Goal: Information Seeking & Learning: Learn about a topic

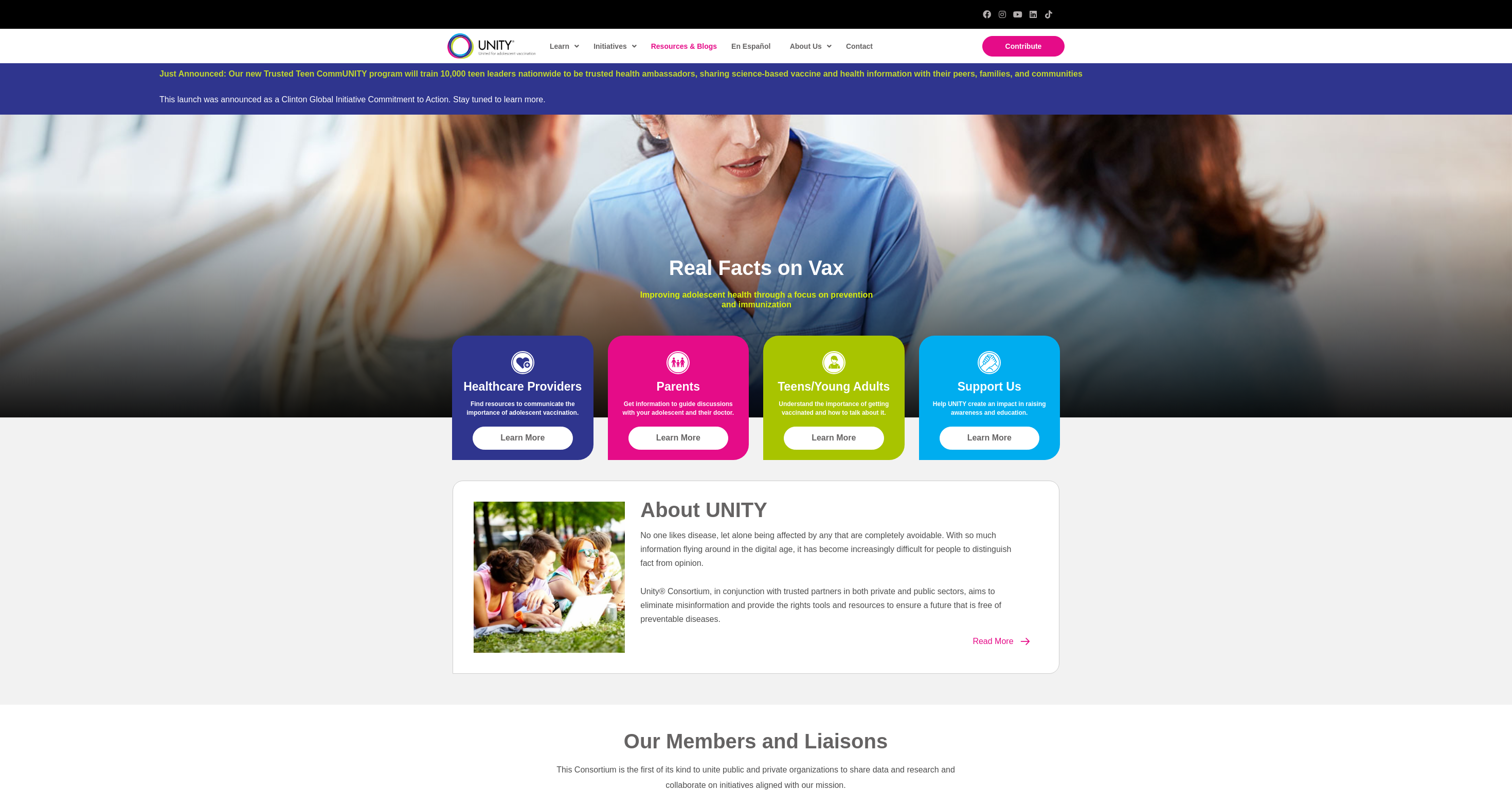
click at [678, 48] on span "Resources & Blogs" at bounding box center [683, 46] width 66 height 8
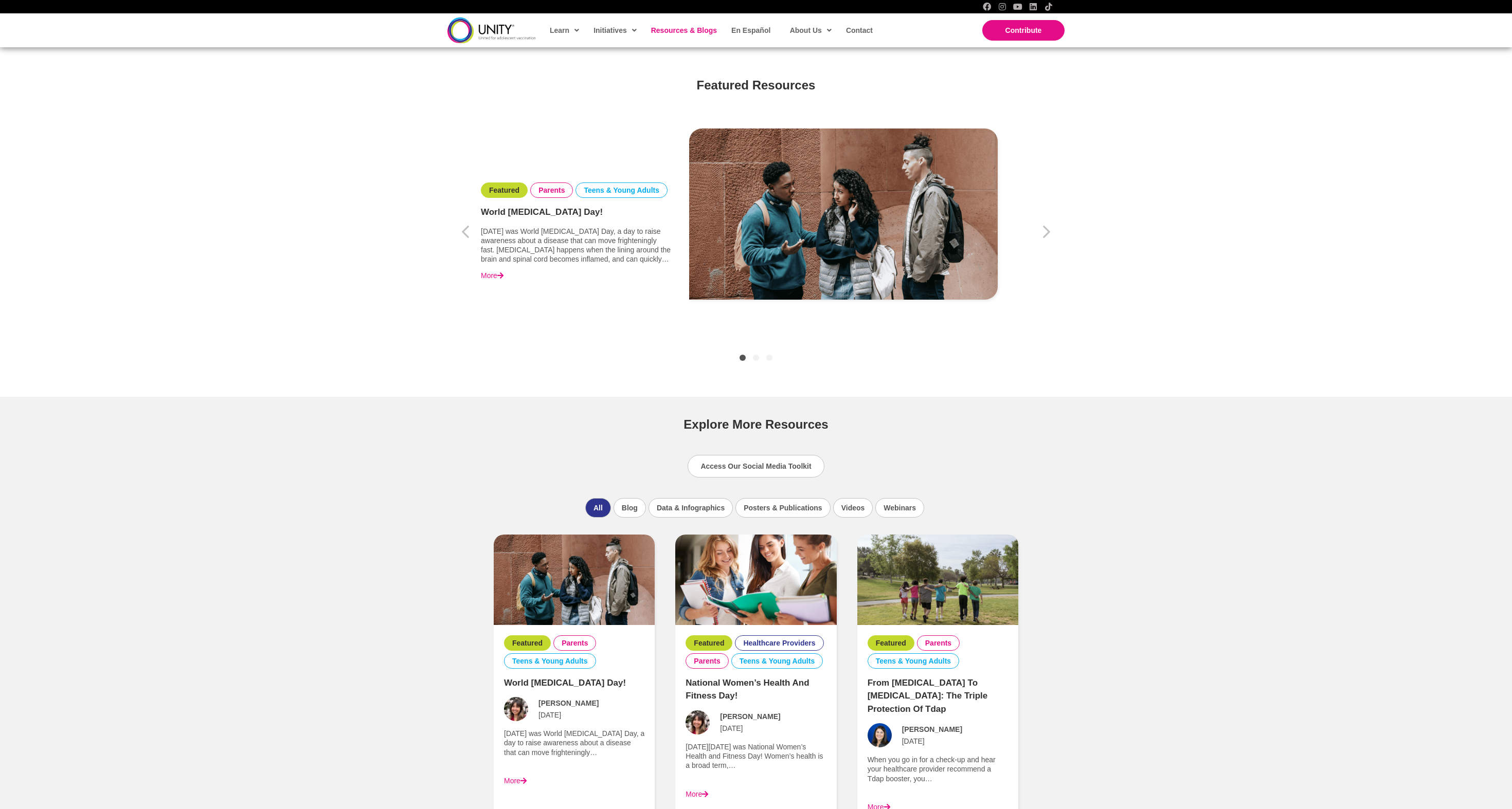
scroll to position [319, 0]
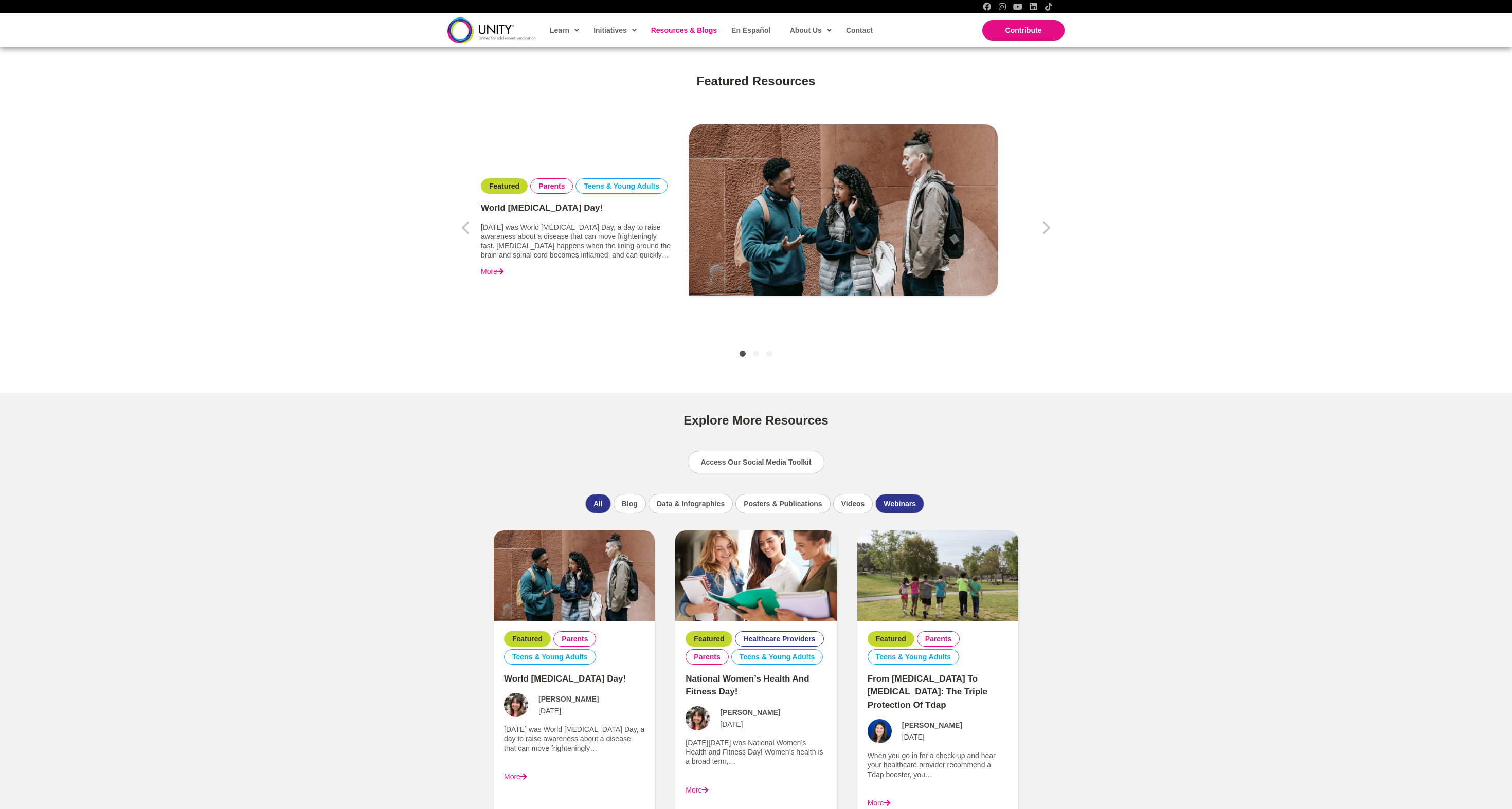
click at [924, 509] on li "Webinars" at bounding box center [900, 504] width 49 height 20
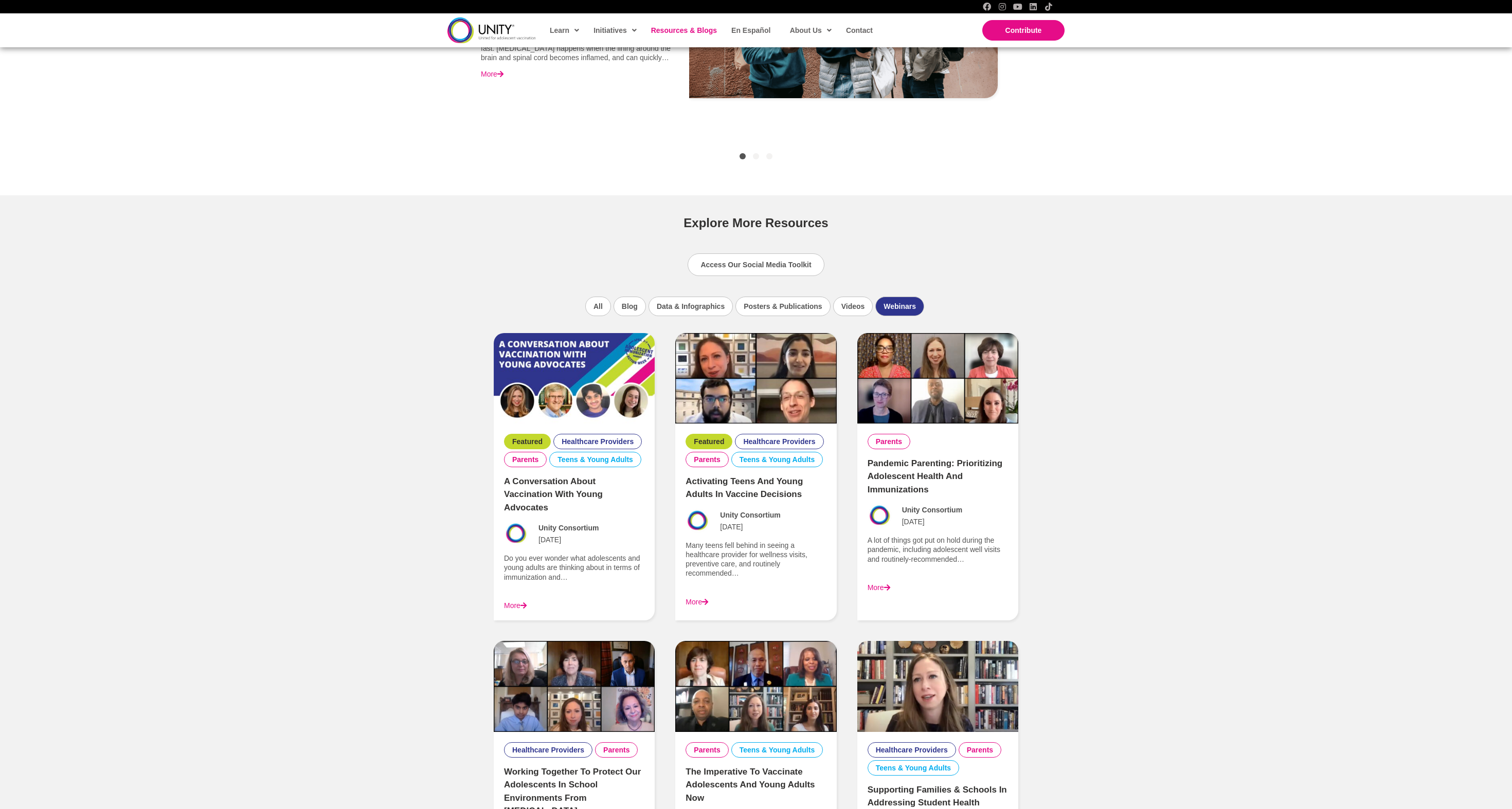
scroll to position [510, 0]
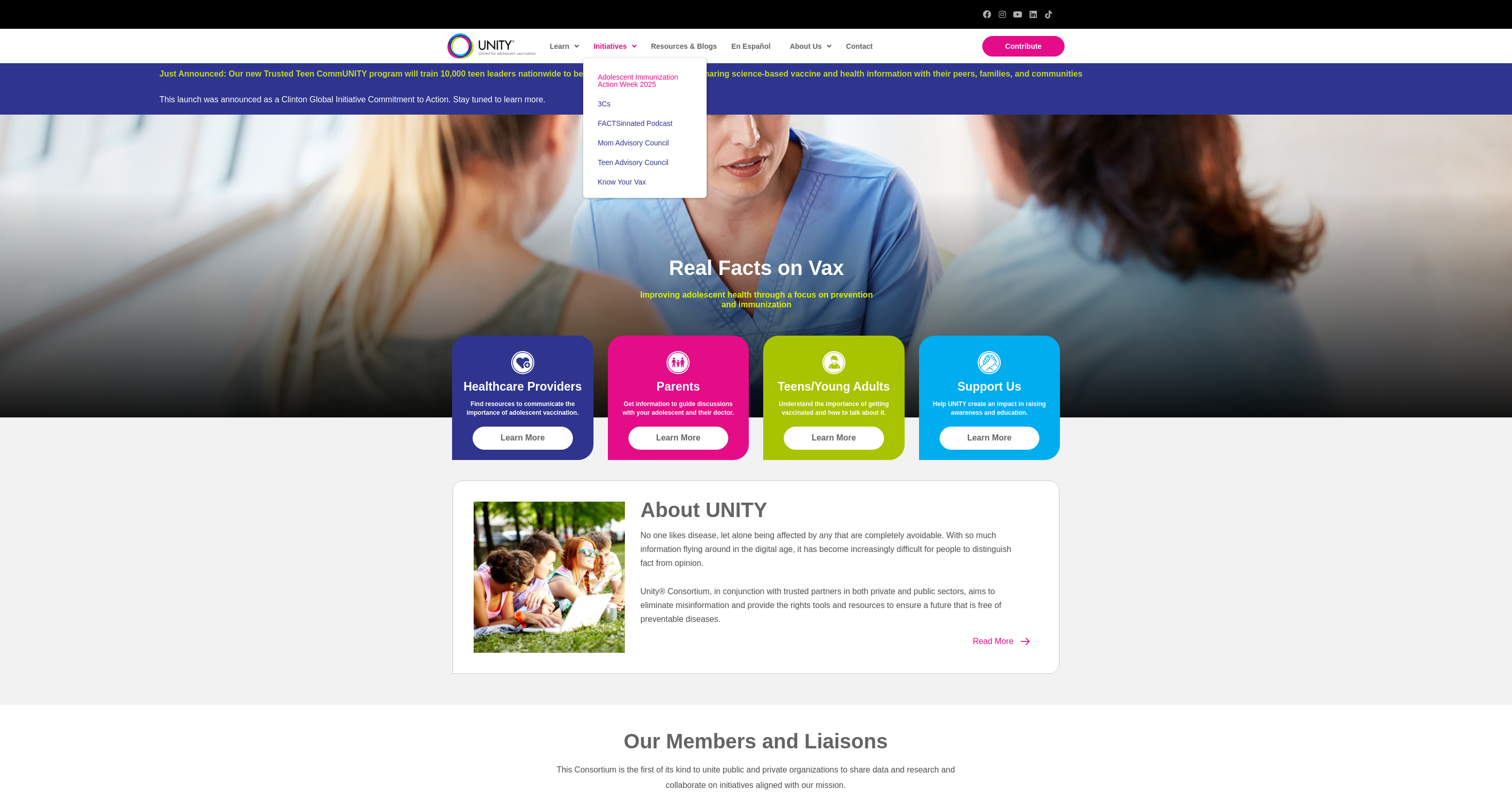
click at [634, 88] on span "Adolescent Immunization Action Week 2025" at bounding box center [637, 80] width 80 height 15
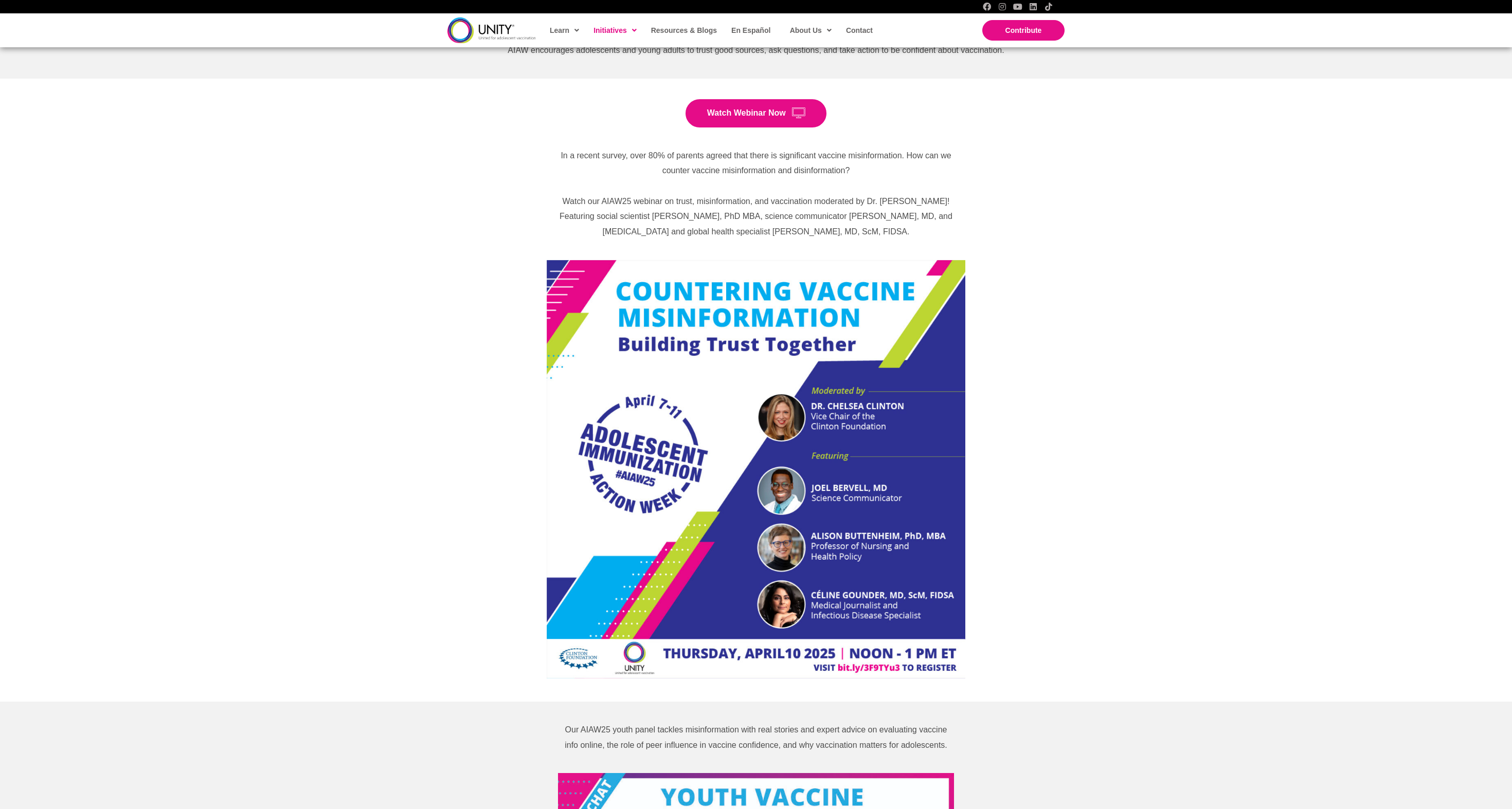
scroll to position [409, 0]
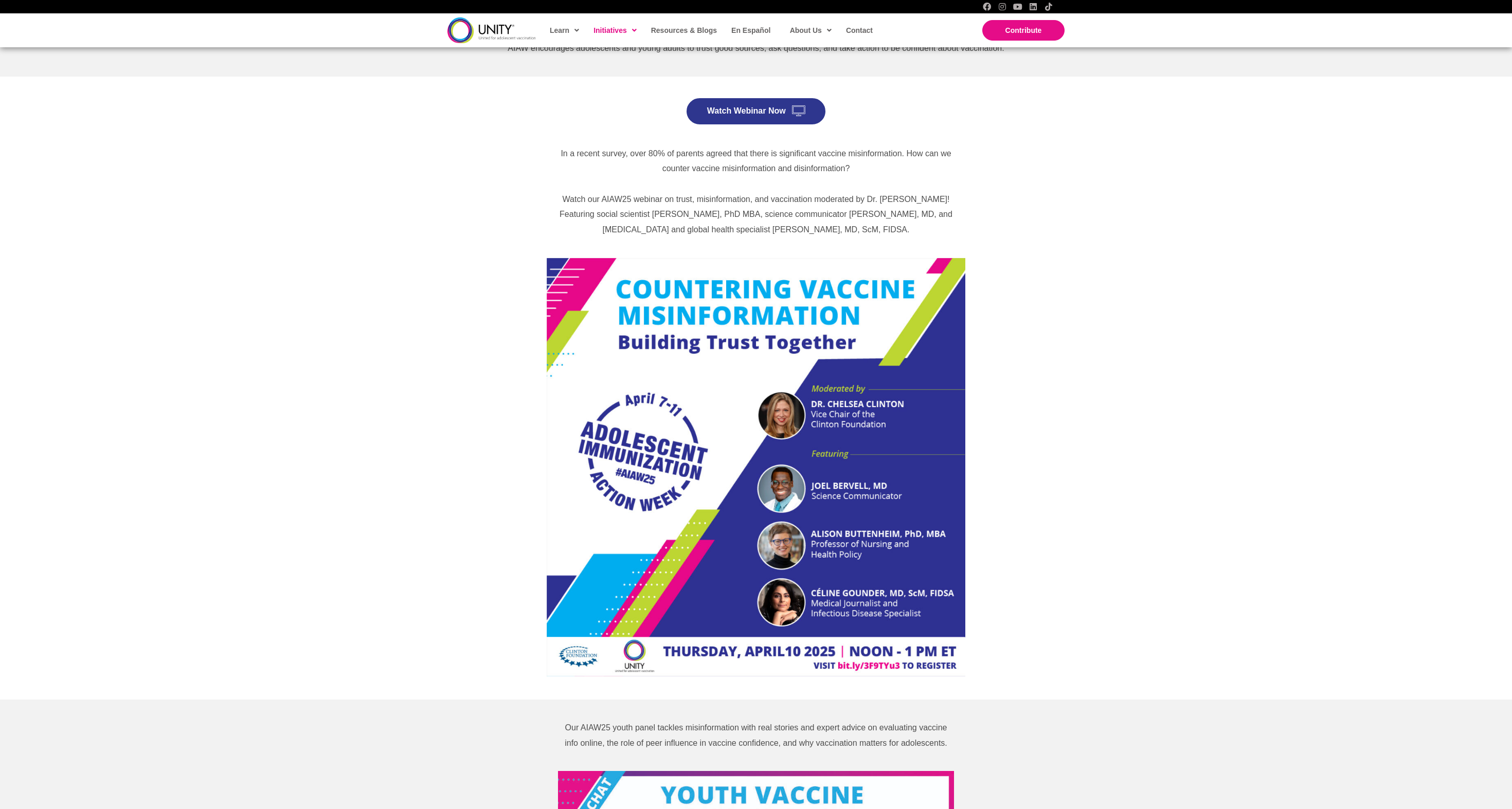
click at [750, 115] on span "Watch Webinar Now" at bounding box center [746, 111] width 78 height 9
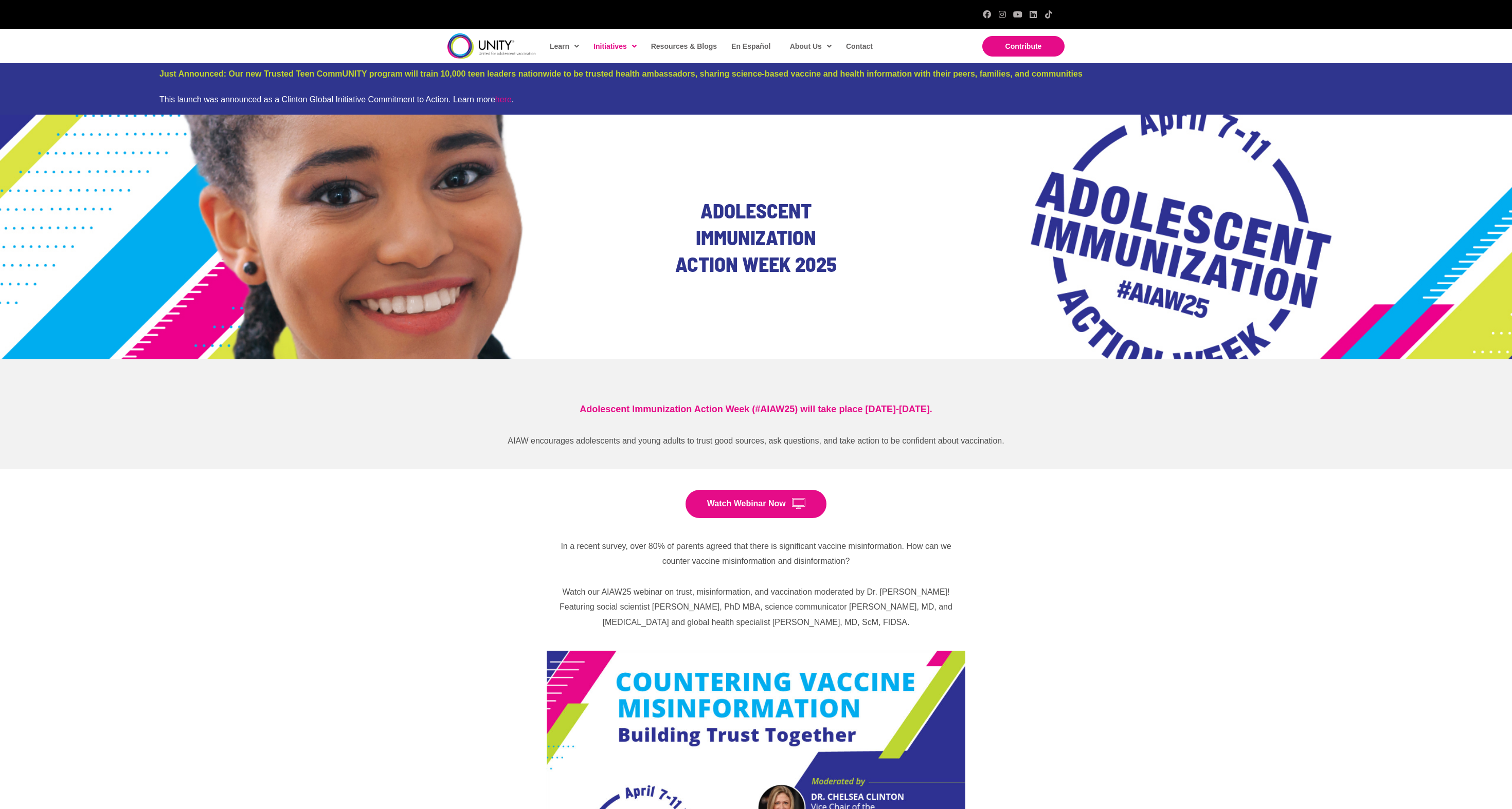
scroll to position [0, 0]
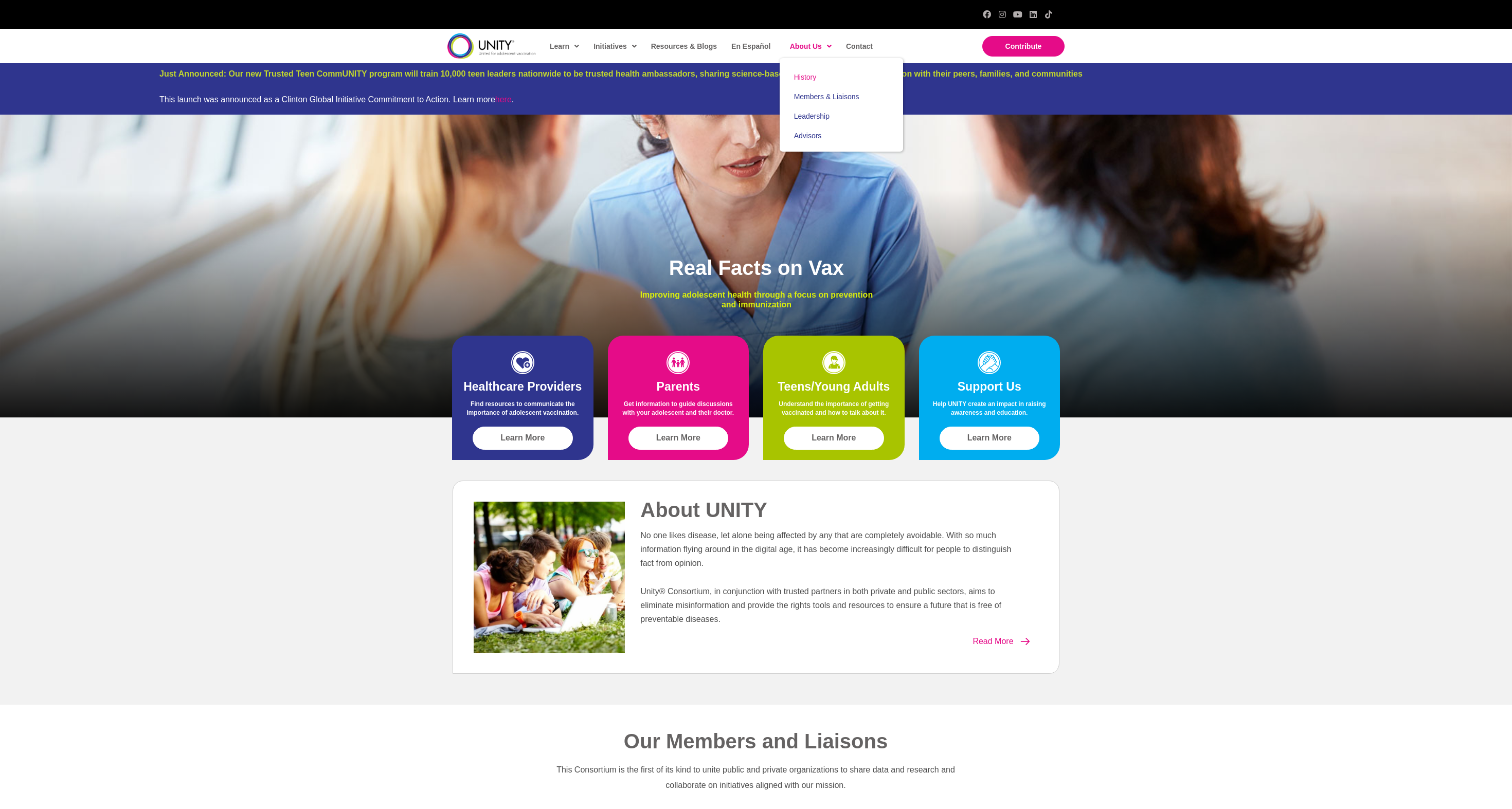
click at [795, 81] on span "History" at bounding box center [805, 76] width 22 height 8
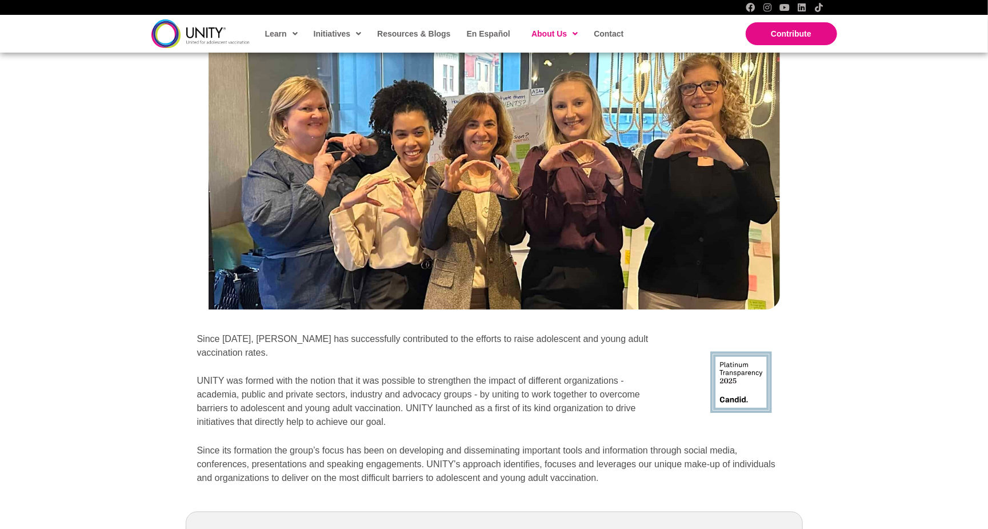
scroll to position [1190, 0]
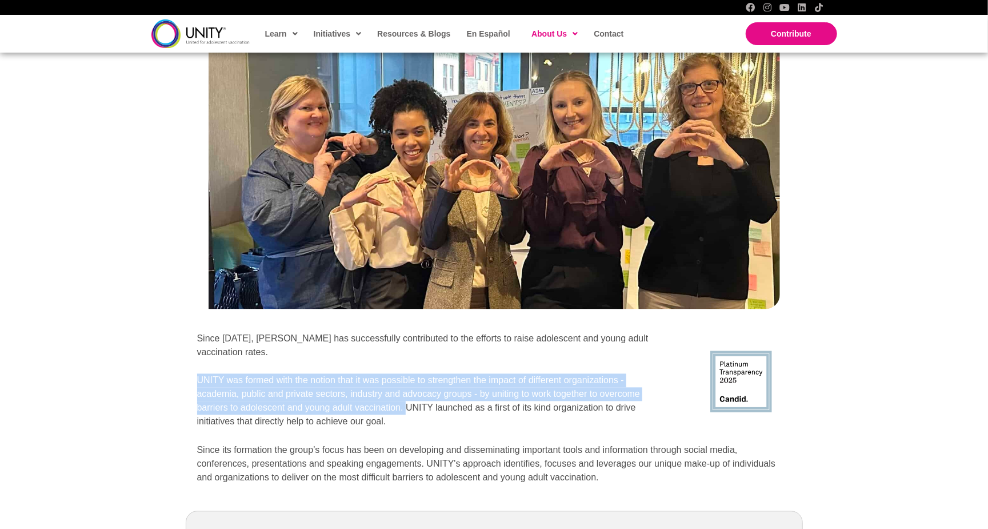
drag, startPoint x: 198, startPoint y: 360, endPoint x: 407, endPoint y: 389, distance: 210.6
click at [407, 389] on p "UNITY was formed with the notion that it was possible to strengthen the impact …" at bounding box center [432, 401] width 471 height 55
copy p "UNITY was formed with the notion that it was possible to strengthen the impact …"
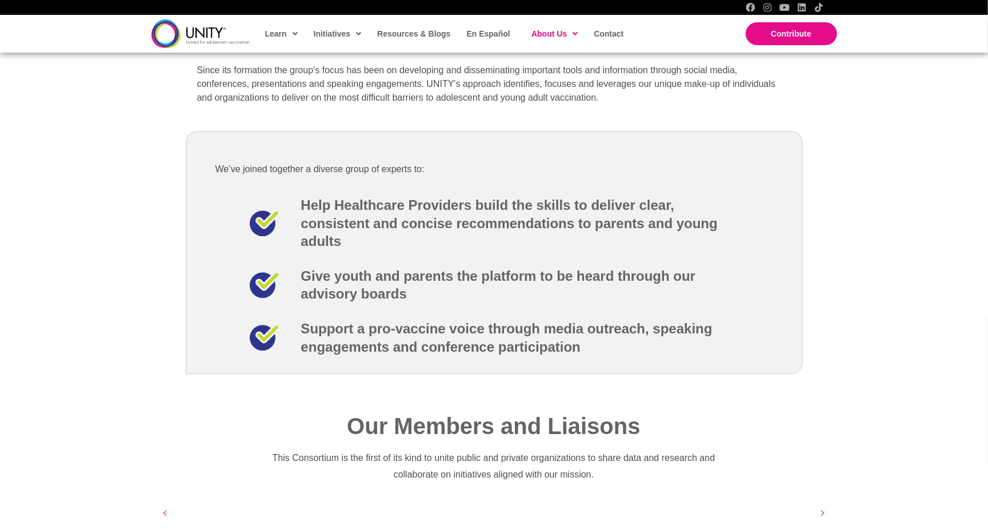
scroll to position [1569, 0]
click at [218, 162] on p "We’ve joined together a diverse group of experts to:" at bounding box center [494, 170] width 558 height 17
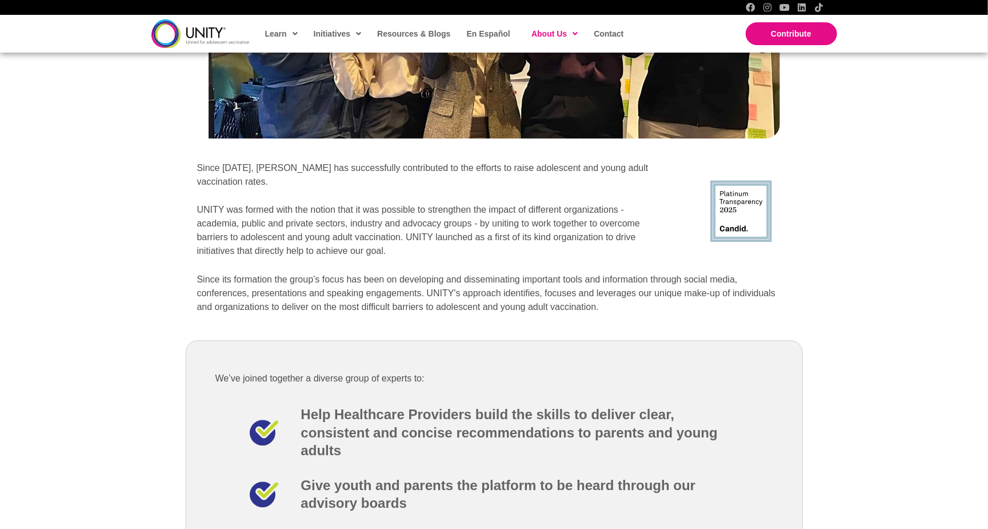
scroll to position [1358, 0]
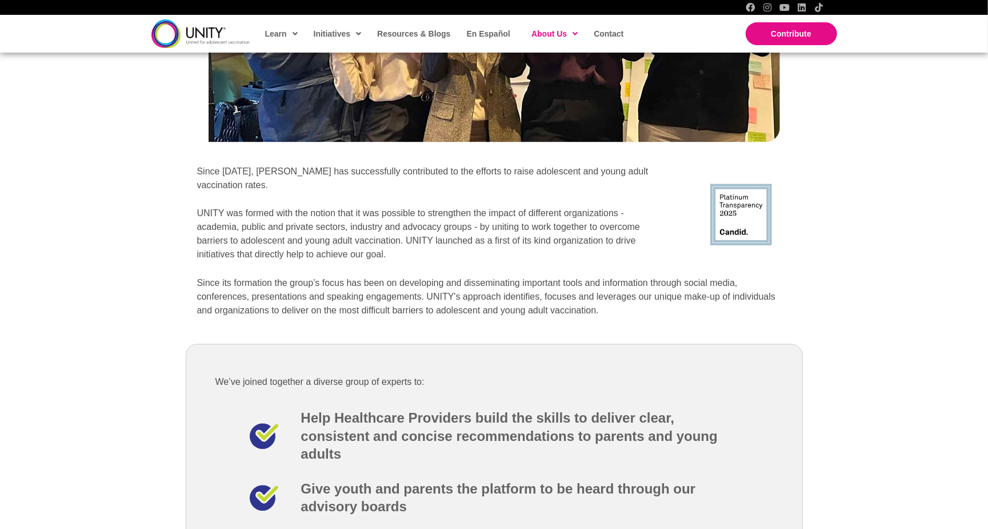
click at [206, 206] on p "UNITY was formed with the notion that it was possible to strengthen the impact …" at bounding box center [432, 233] width 471 height 55
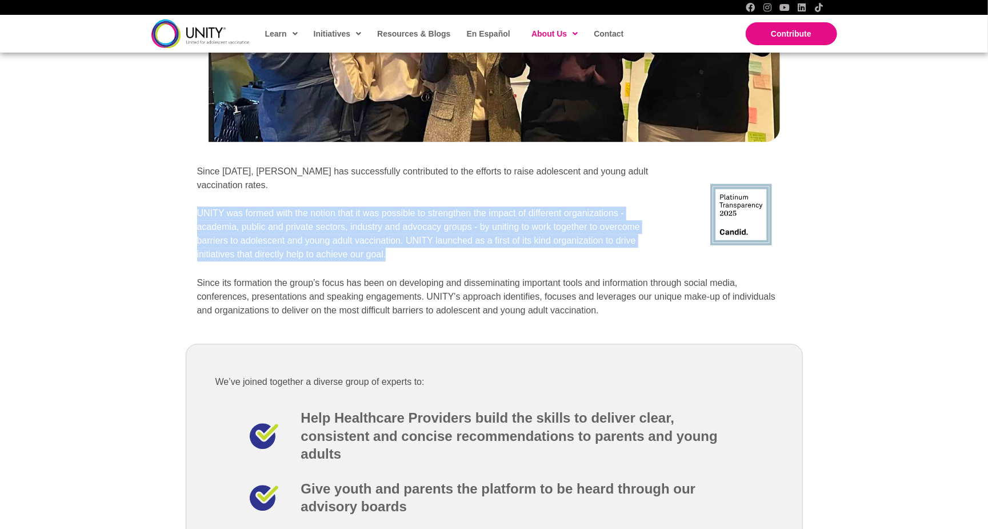
drag, startPoint x: 198, startPoint y: 194, endPoint x: 399, endPoint y: 228, distance: 204.0
click at [399, 228] on p "UNITY was formed with the notion that it was possible to strengthen the impact …" at bounding box center [432, 233] width 471 height 55
copy p "UNITY was formed with the notion that it was possible to strengthen the impact …"
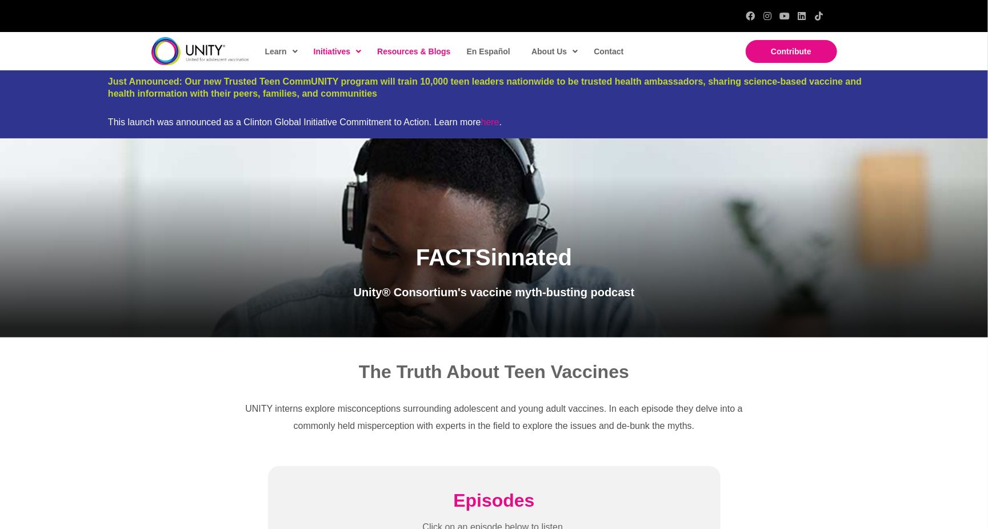
click at [409, 48] on span "Resources & Blogs" at bounding box center [413, 51] width 73 height 9
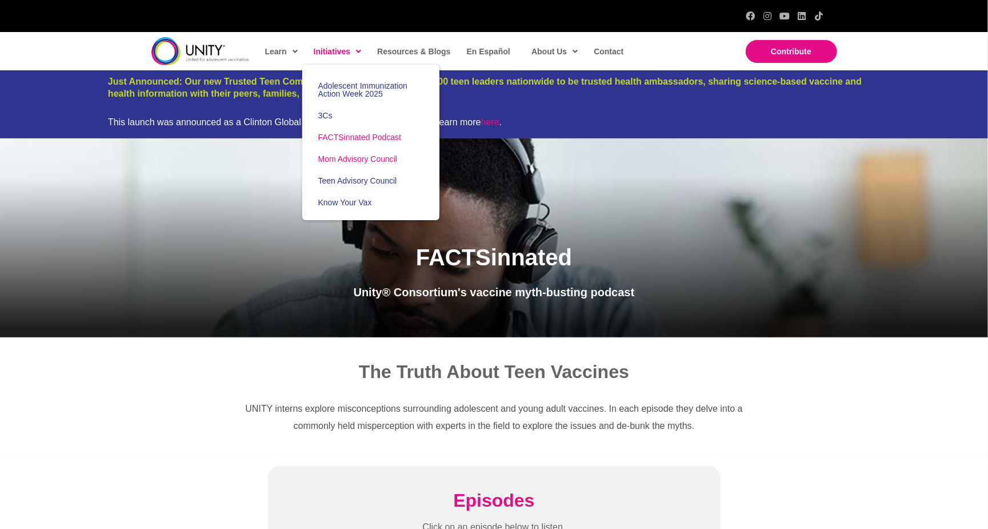
click at [348, 157] on span "Mom Advisory Council" at bounding box center [357, 158] width 79 height 9
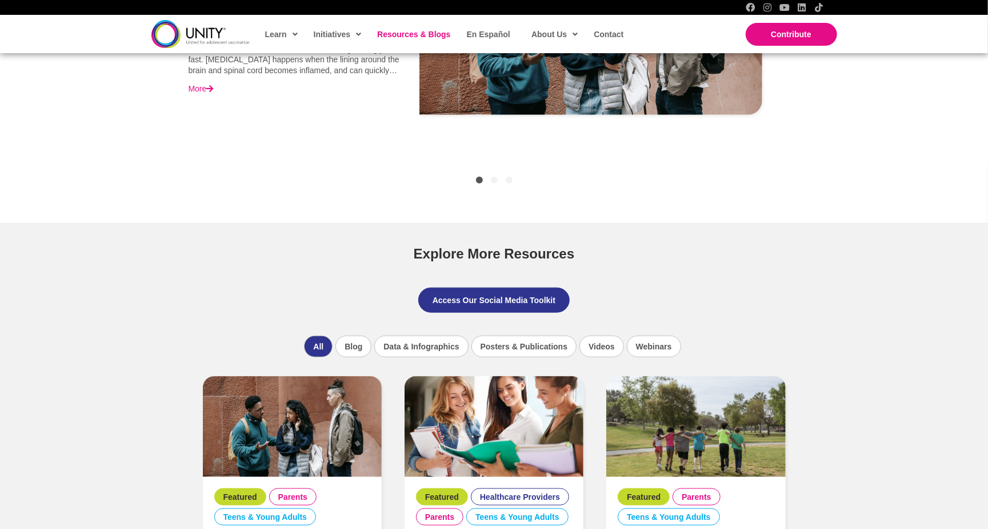
scroll to position [565, 0]
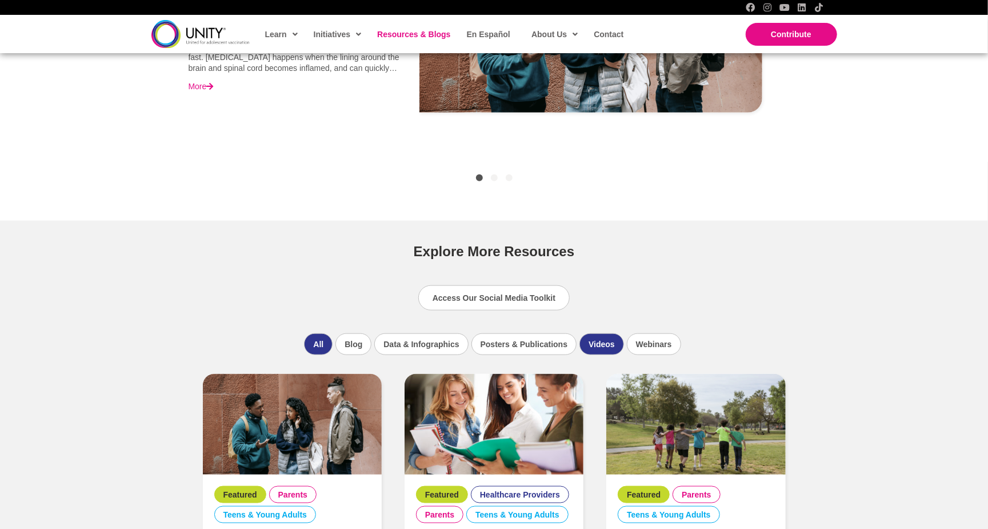
click at [607, 340] on li "Videos" at bounding box center [601, 344] width 45 height 22
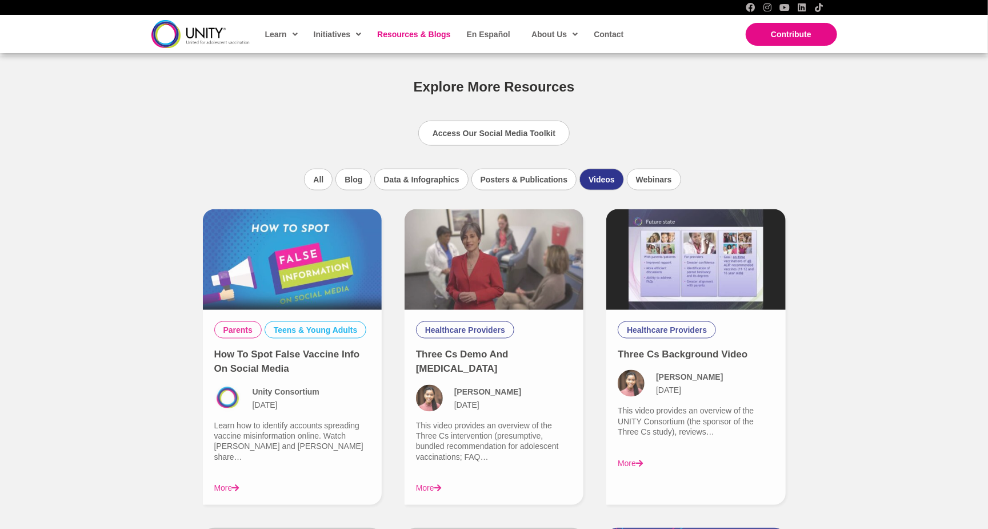
scroll to position [768, 0]
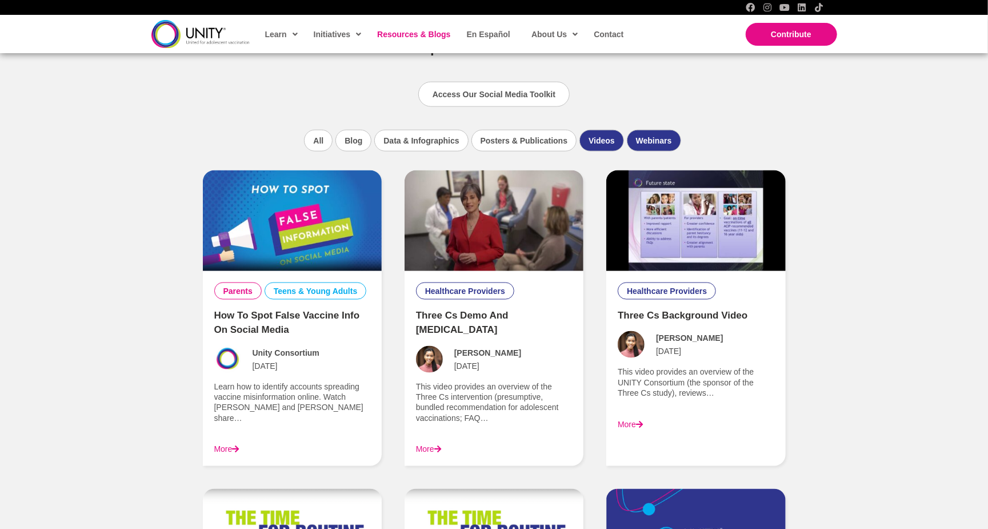
click at [663, 136] on li "Webinars" at bounding box center [654, 141] width 54 height 22
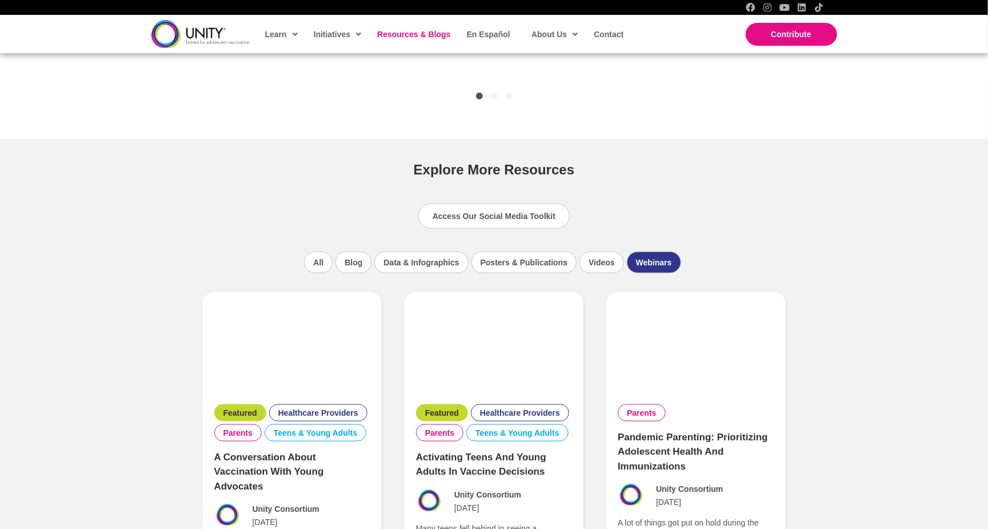
scroll to position [647, 0]
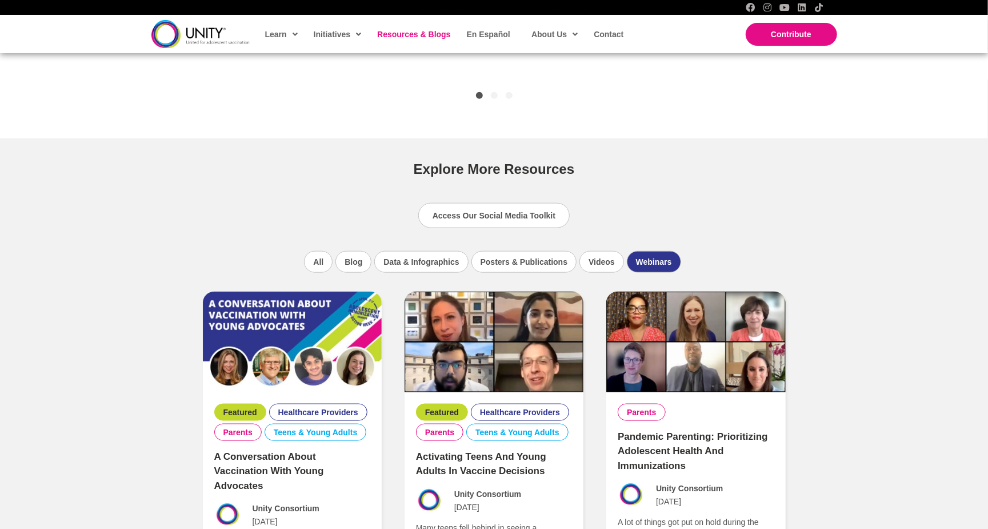
click at [652, 258] on li "Webinars" at bounding box center [654, 262] width 54 height 22
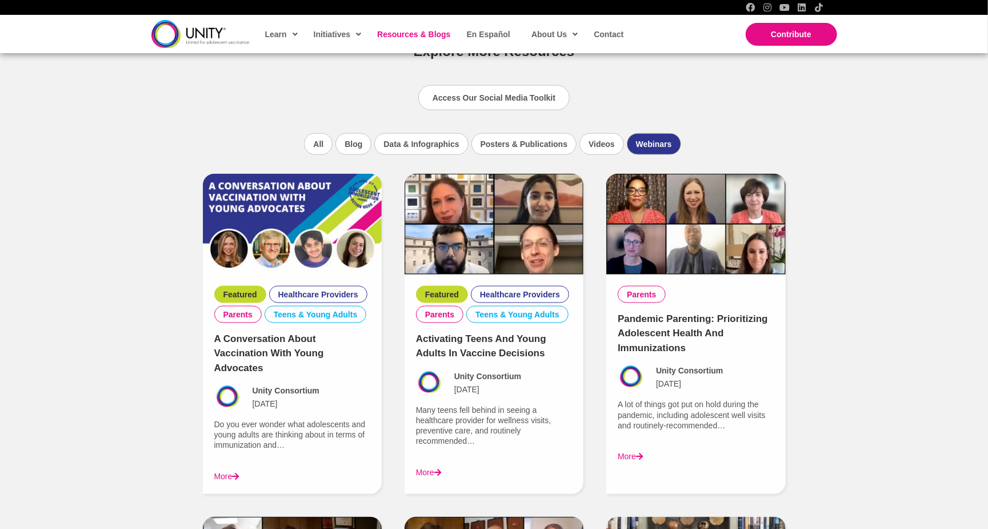
scroll to position [767, 0]
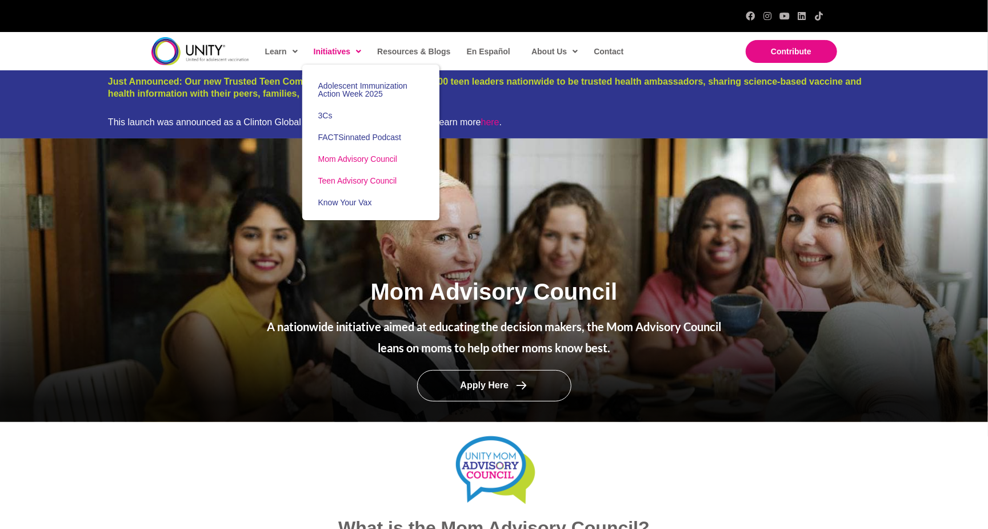
click at [337, 178] on span "Teen Advisory Council" at bounding box center [357, 180] width 79 height 9
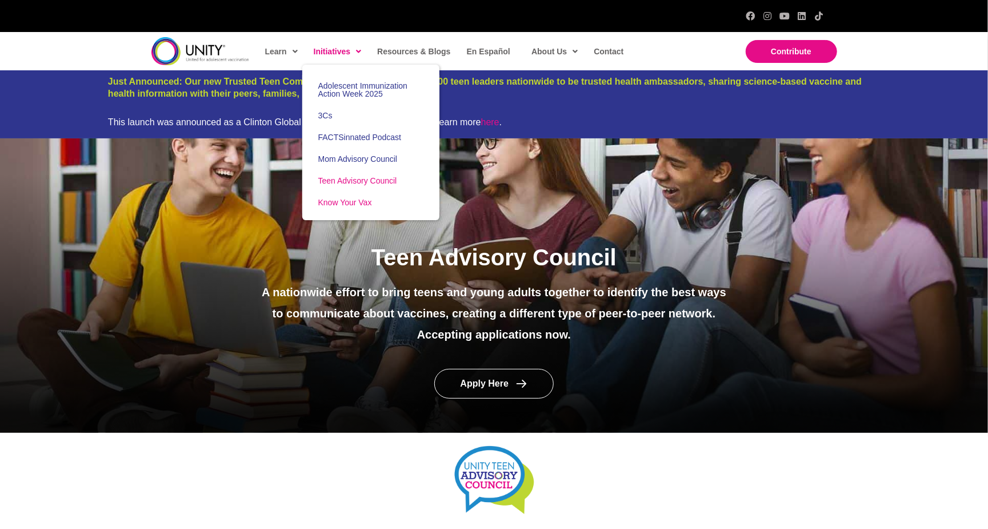
click at [341, 199] on span "Know Your Vax" at bounding box center [345, 202] width 54 height 9
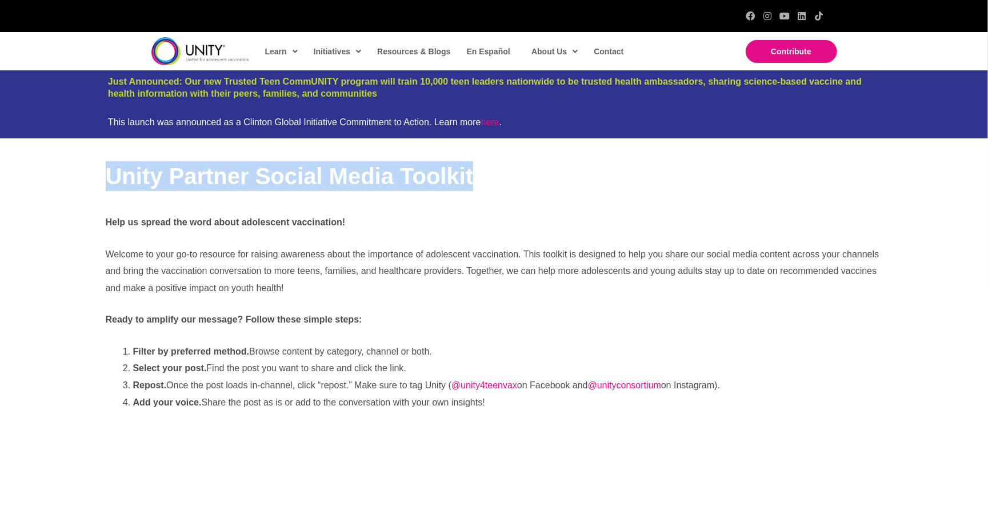
drag, startPoint x: 107, startPoint y: 171, endPoint x: 487, endPoint y: 172, distance: 379.4
click at [487, 173] on h2 "Unity Partner Social Media Toolkit" at bounding box center [494, 176] width 777 height 30
copy span "Unity Partner Social Media Toolkit"
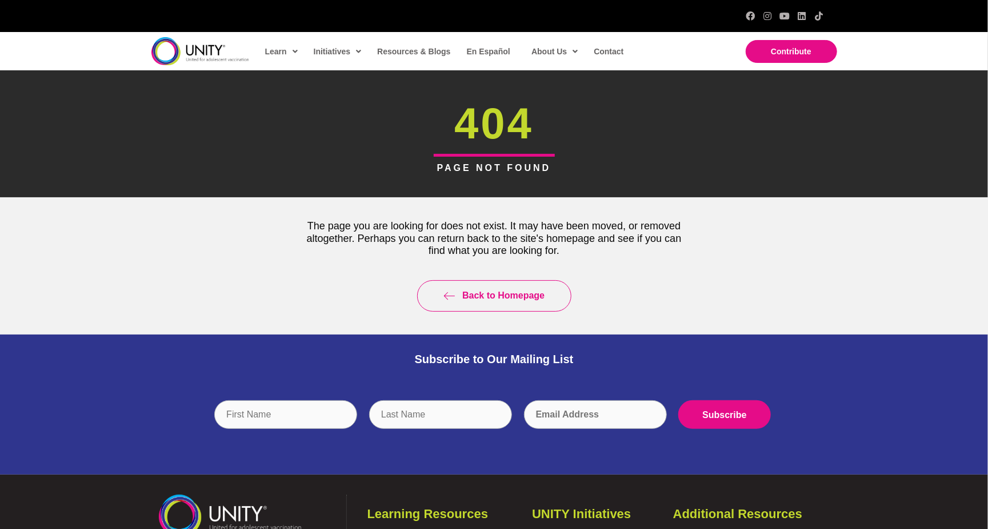
click at [273, 213] on div "404 PAGE NOT FOUND The page you are looking for does not exist. It may have bee…" at bounding box center [494, 202] width 988 height 264
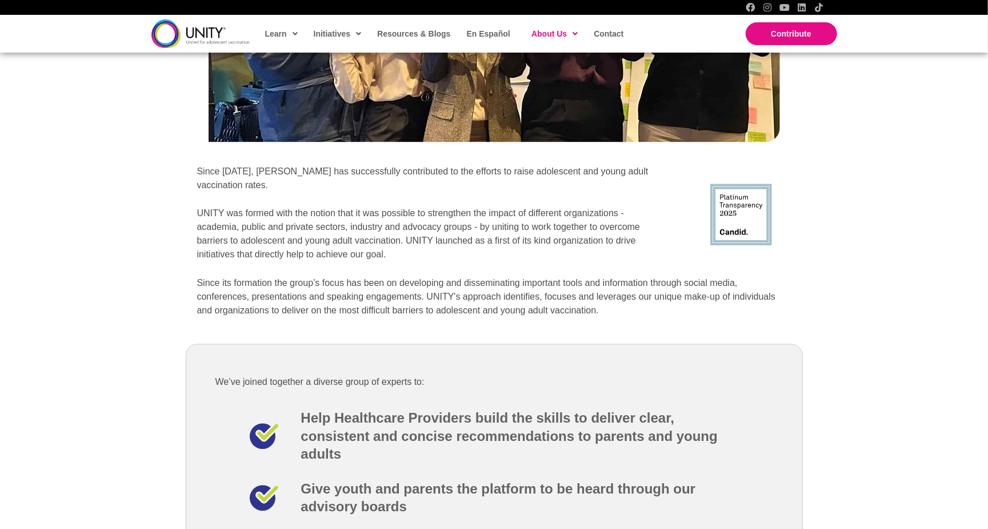
click at [96, 402] on div "Our History Since 2014, UNITY has successfully contributed to the efforts to ra…" at bounding box center [494, 199] width 988 height 798
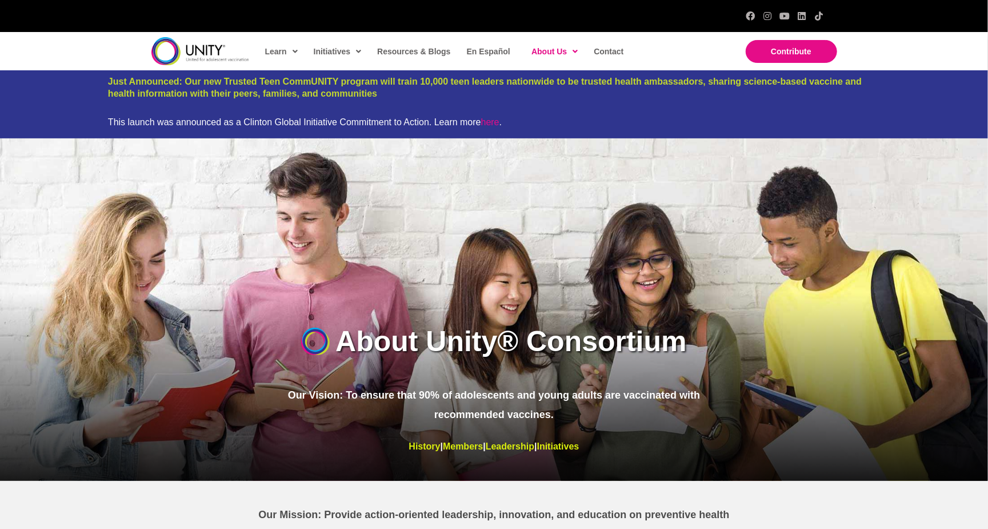
click at [222, 45] on img at bounding box center [200, 51] width 98 height 28
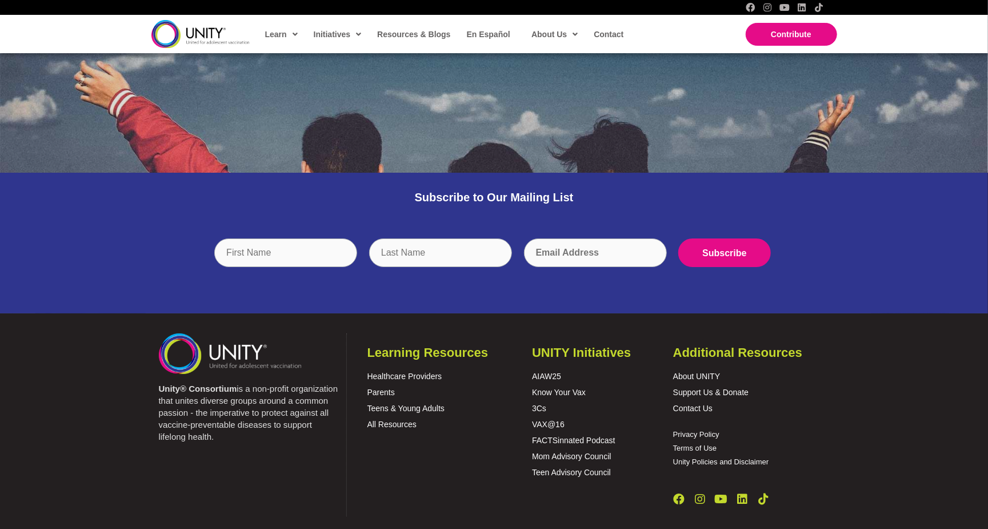
scroll to position [2174, 0]
